Goal: Check status: Check status

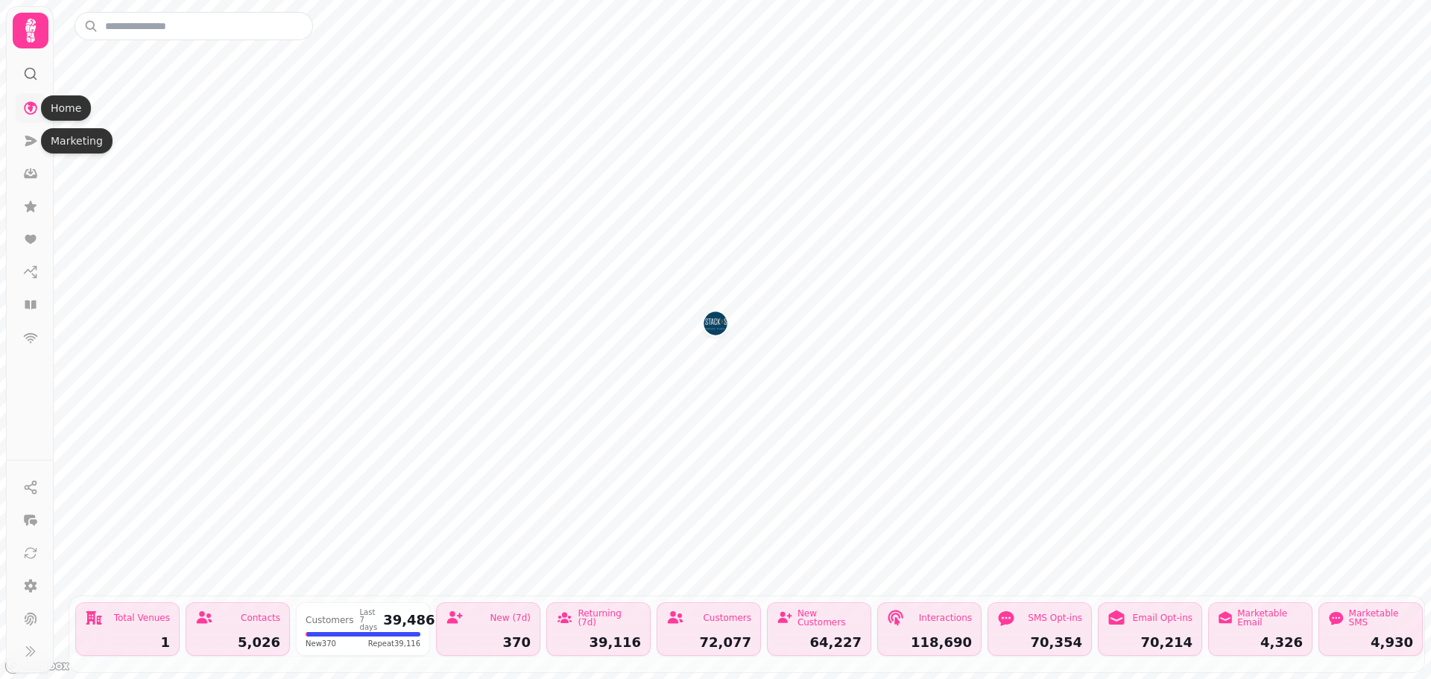
click at [40, 95] on link at bounding box center [31, 108] width 30 height 30
click at [26, 31] on icon at bounding box center [31, 31] width 30 height 30
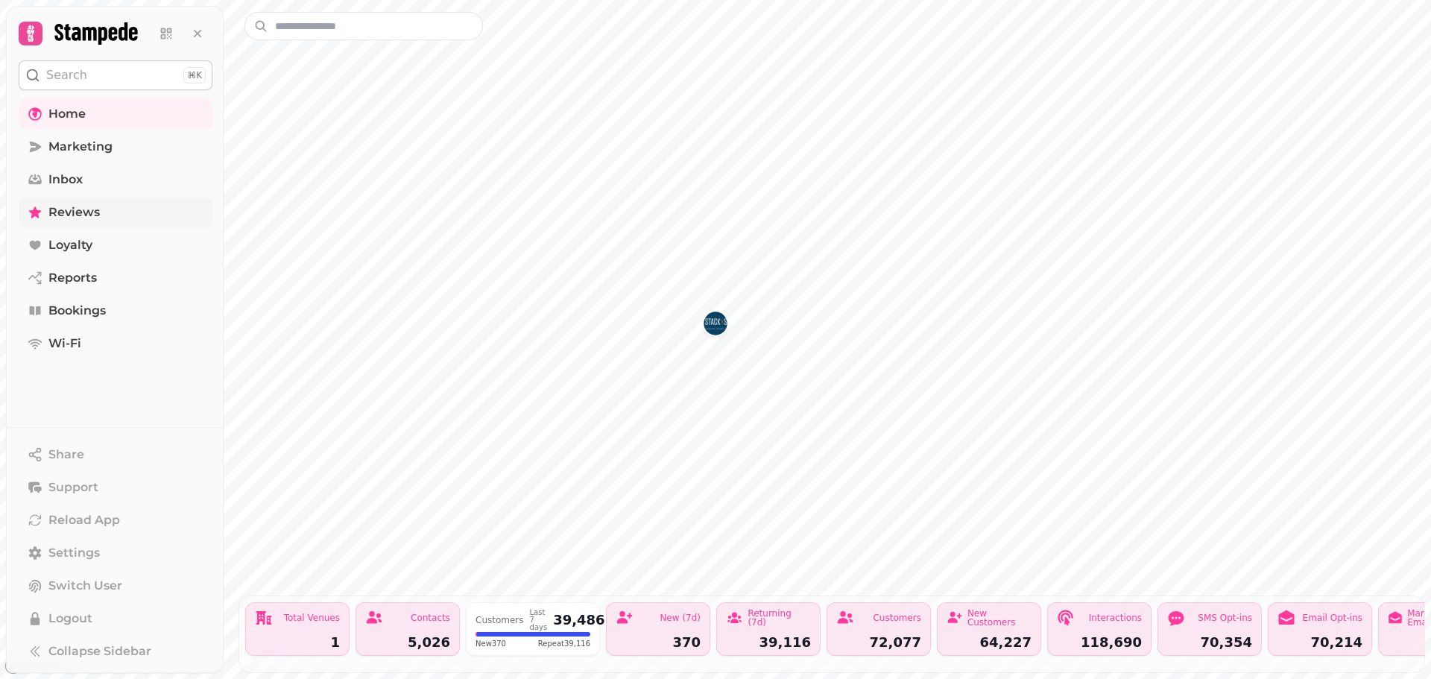
click at [70, 204] on span "Reviews" at bounding box center [73, 213] width 51 height 18
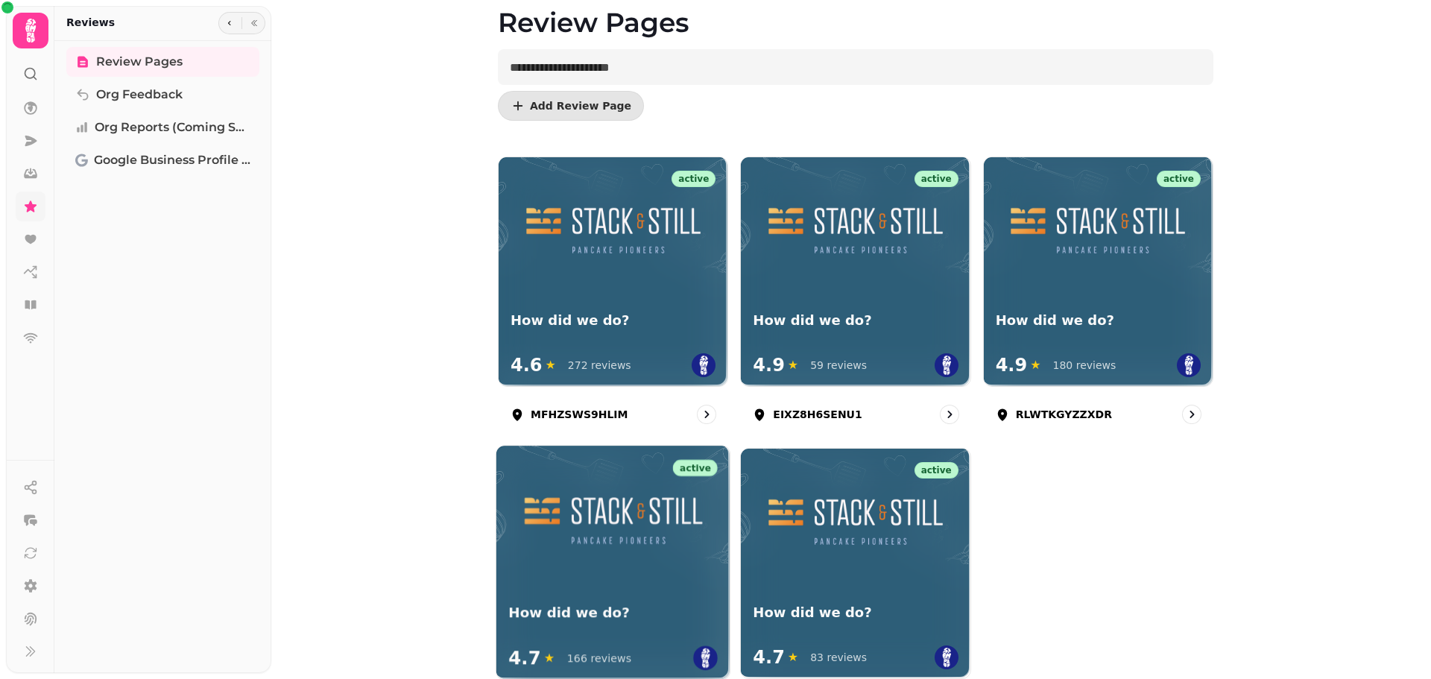
scroll to position [149, 0]
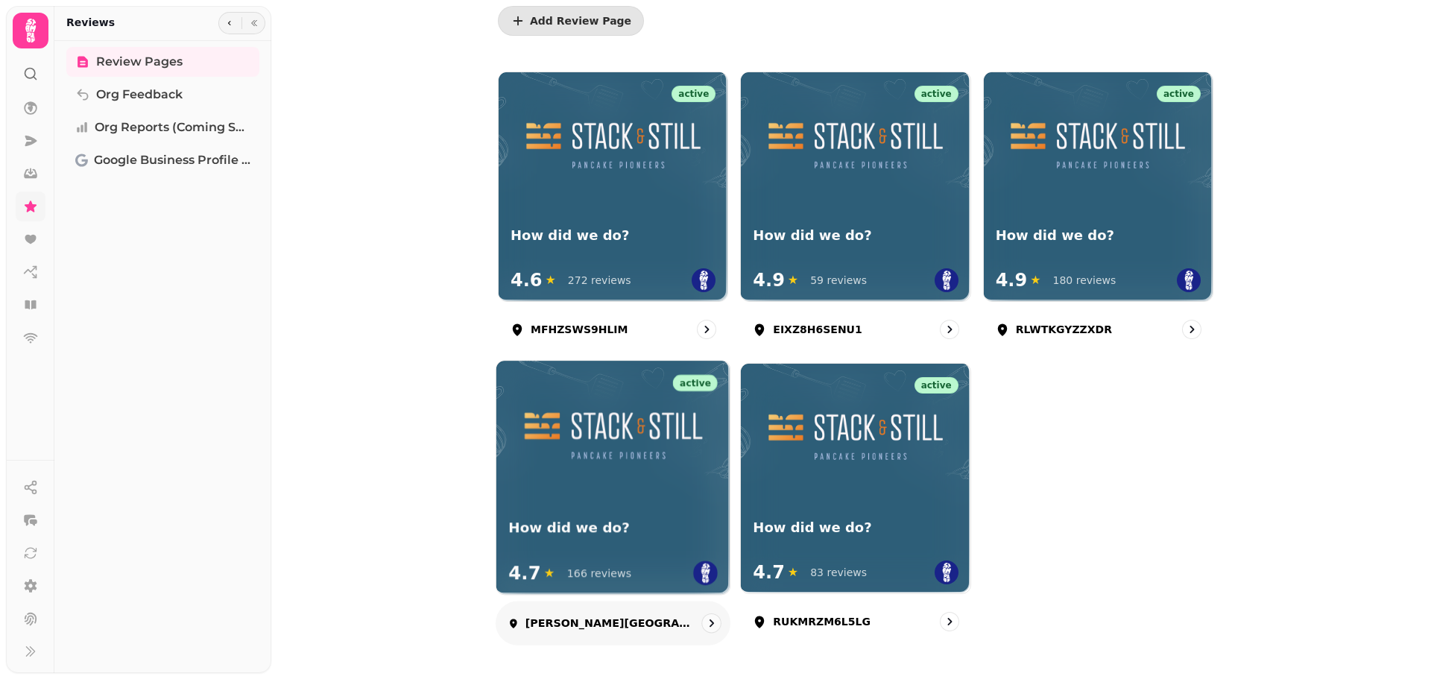
click at [567, 571] on div "166 reviews" at bounding box center [599, 573] width 64 height 15
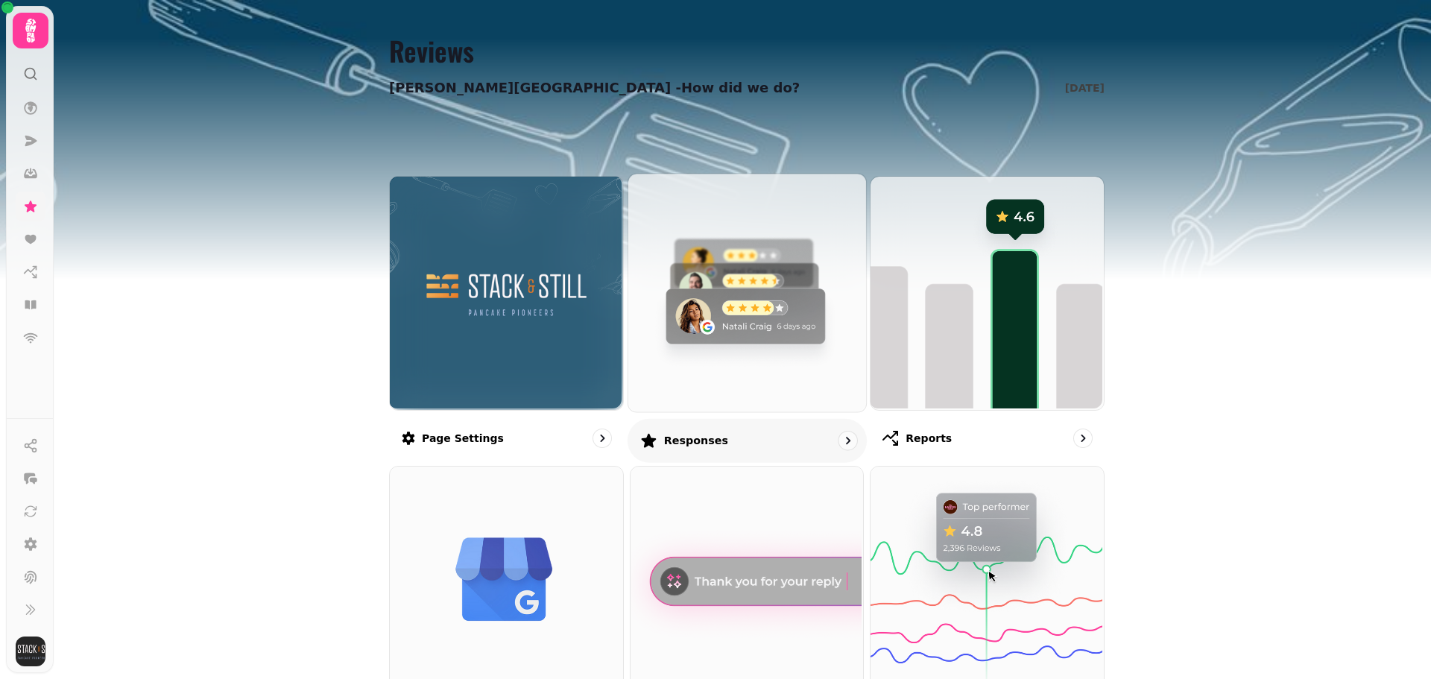
click at [734, 438] on div "Responses" at bounding box center [747, 440] width 239 height 44
